Goal: Find specific page/section: Find specific page/section

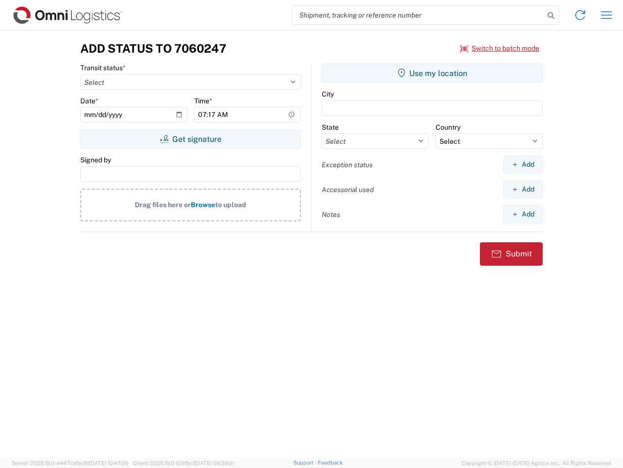
click at [418, 15] on input "search" at bounding box center [418, 15] width 252 height 19
click at [551, 16] on icon at bounding box center [551, 16] width 14 height 14
click at [581, 15] on icon at bounding box center [581, 15] width 16 height 16
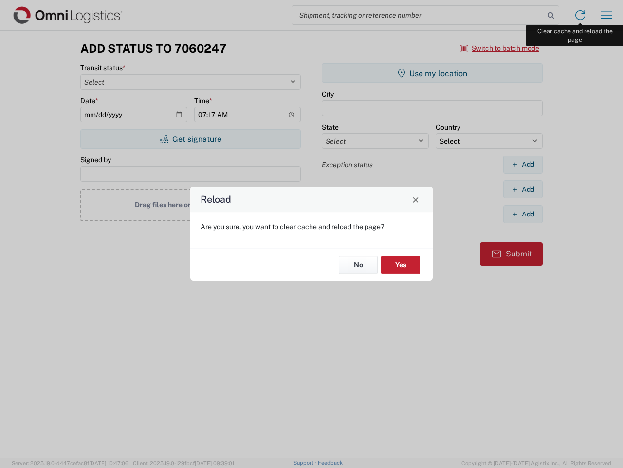
click at [607, 15] on div "Reload Are you sure, you want to clear cache and reload the page? No Yes" at bounding box center [311, 234] width 623 height 468
click at [500, 48] on div "Reload Are you sure, you want to clear cache and reload the page? No Yes" at bounding box center [311, 234] width 623 height 468
click at [190, 139] on div "Reload Are you sure, you want to clear cache and reload the page? No Yes" at bounding box center [311, 234] width 623 height 468
click at [432, 73] on div "Reload Are you sure, you want to clear cache and reload the page? No Yes" at bounding box center [311, 234] width 623 height 468
click at [523, 164] on div "Reload Are you sure, you want to clear cache and reload the page? No Yes" at bounding box center [311, 234] width 623 height 468
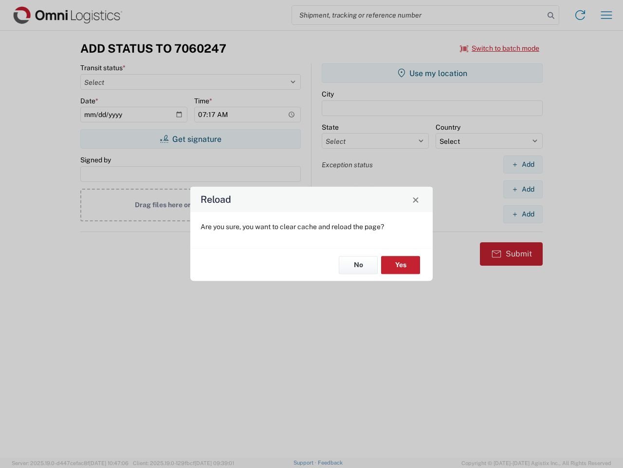
click at [523, 189] on div "Reload Are you sure, you want to clear cache and reload the page? No Yes" at bounding box center [311, 234] width 623 height 468
click at [523, 214] on div "Reload Are you sure, you want to clear cache and reload the page? No Yes" at bounding box center [311, 234] width 623 height 468
